Goal: Information Seeking & Learning: Learn about a topic

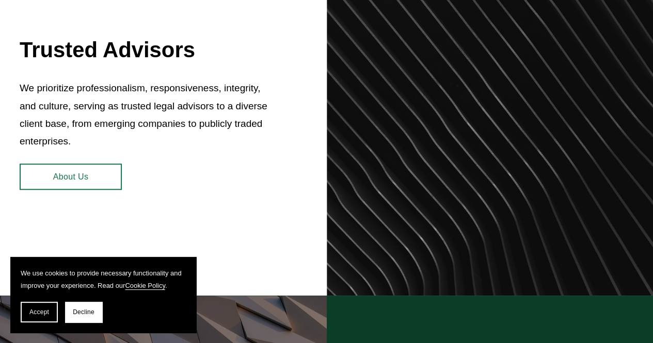
scroll to position [418, 0]
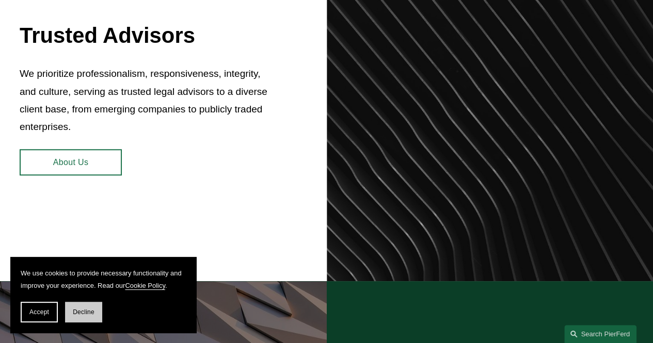
click at [96, 313] on button "Decline" at bounding box center [83, 312] width 37 height 21
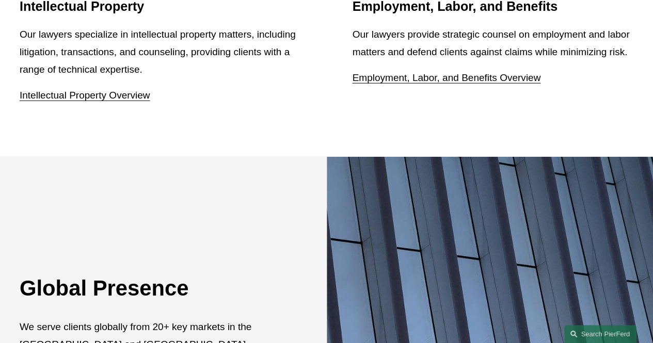
scroll to position [1245, 0]
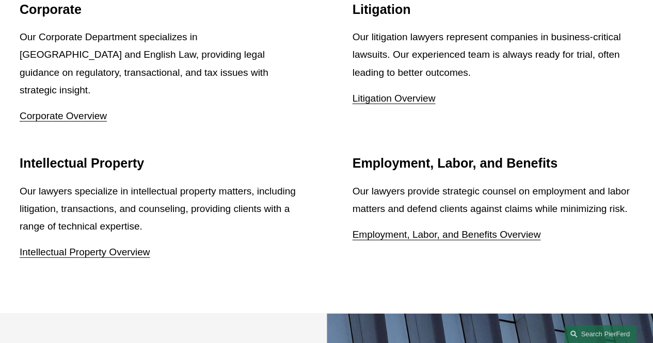
click at [409, 229] on link "Employment, Labor, and Benefits Overview" at bounding box center [447, 234] width 188 height 11
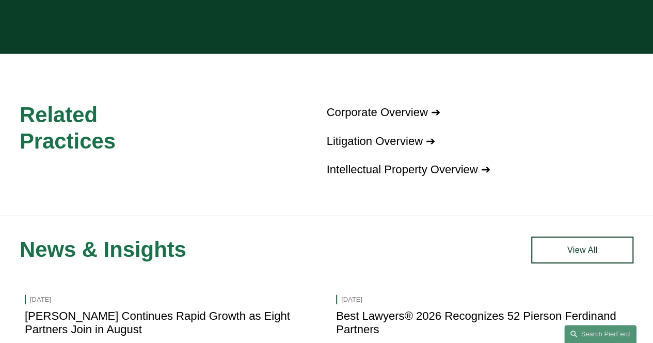
scroll to position [1188, 0]
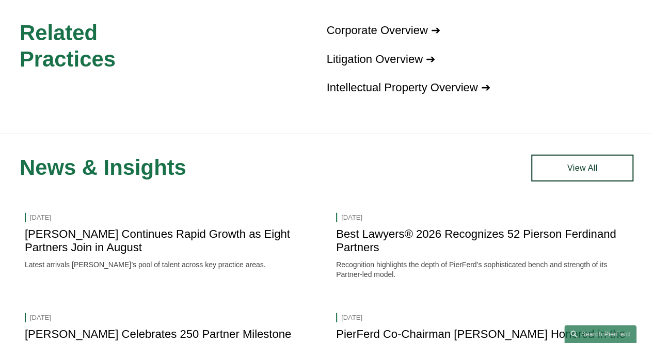
click at [425, 24] on link "Corporate Overview ➔" at bounding box center [384, 30] width 114 height 13
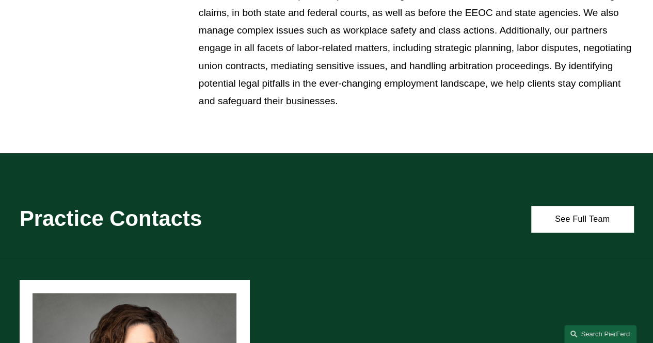
scroll to position [203, 0]
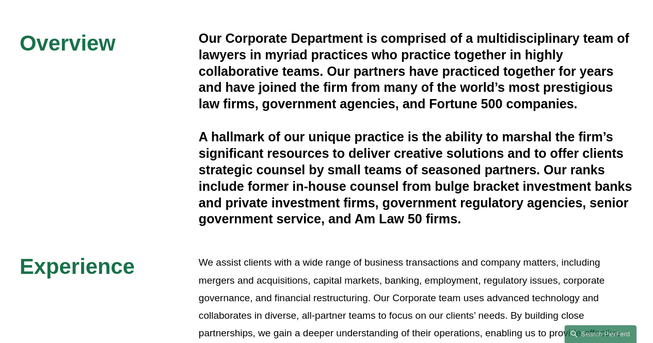
scroll to position [310, 0]
